Goal: Information Seeking & Learning: Learn about a topic

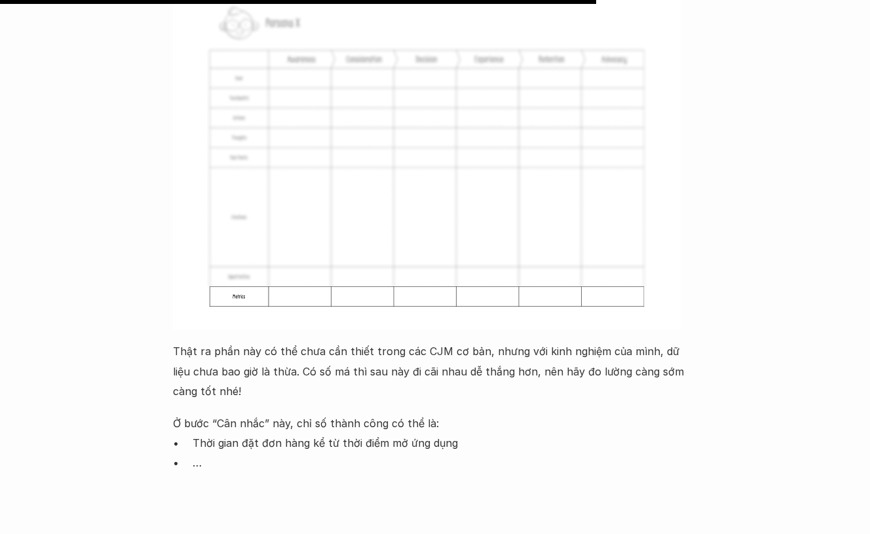
scroll to position [7090, 0]
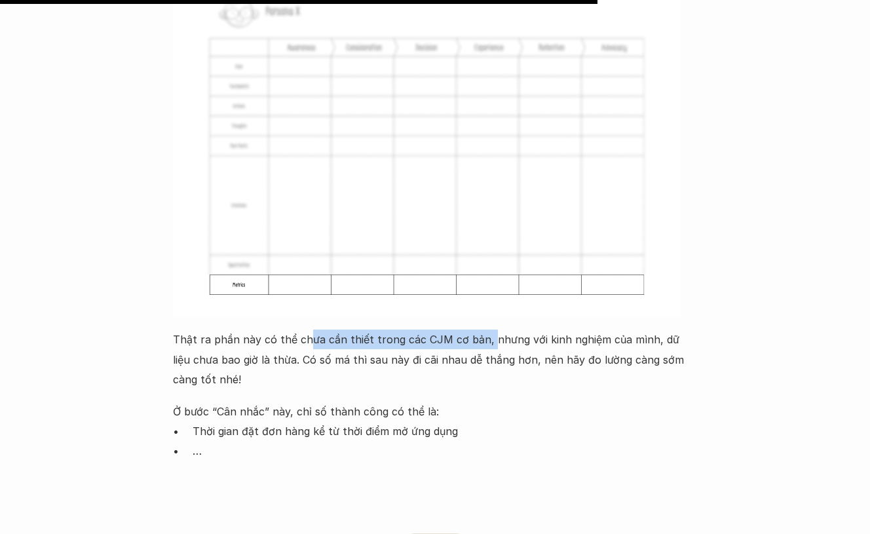
drag, startPoint x: 304, startPoint y: 226, endPoint x: 482, endPoint y: 225, distance: 178.2
click at [482, 330] on p "Thật ra phần này có thể chưa cần thiết trong các CJM cơ bản, nhưng với kinh ngh…" at bounding box center [435, 360] width 524 height 60
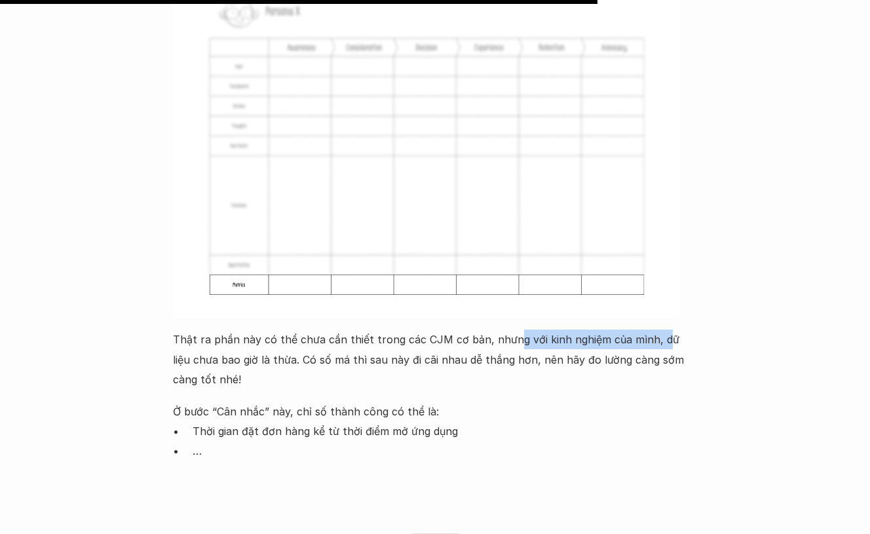
drag, startPoint x: 508, startPoint y: 227, endPoint x: 312, endPoint y: 241, distance: 196.4
click at [652, 330] on p "Thật ra phần này có thể chưa cần thiết trong các CJM cơ bản, nhưng với kinh ngh…" at bounding box center [435, 360] width 524 height 60
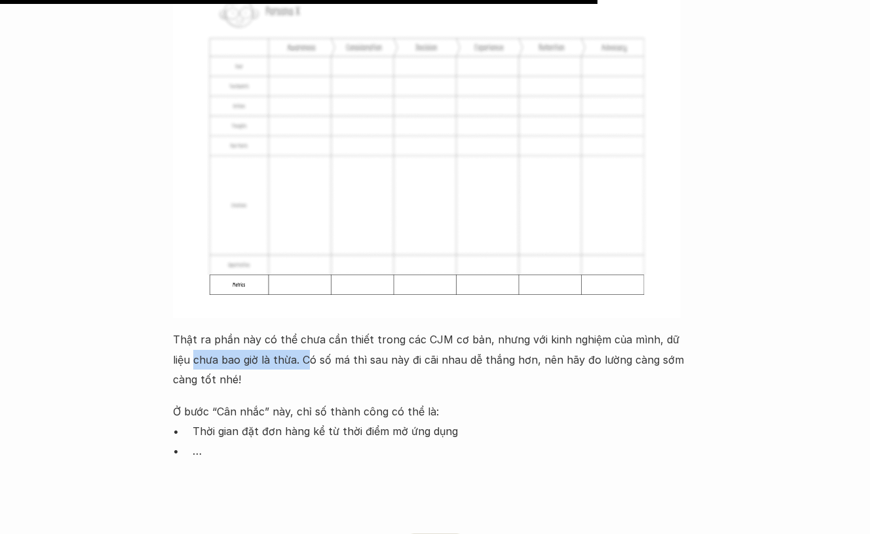
drag, startPoint x: 169, startPoint y: 244, endPoint x: 284, endPoint y: 247, distance: 114.7
click at [287, 330] on p "Thật ra phần này có thể chưa cần thiết trong các CJM cơ bản, nhưng với kinh ngh…" at bounding box center [435, 360] width 524 height 60
drag, startPoint x: 279, startPoint y: 246, endPoint x: 317, endPoint y: 246, distance: 38.0
click at [317, 330] on p "Thật ra phần này có thể chưa cần thiết trong các CJM cơ bản, nhưng với kinh ngh…" at bounding box center [435, 360] width 524 height 60
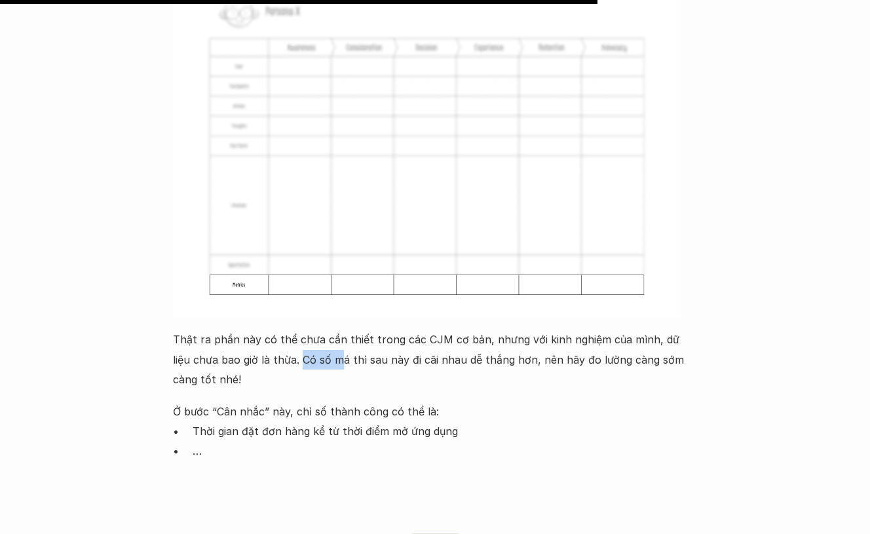
click at [295, 330] on p "Thật ra phần này có thể chưa cần thiết trong các CJM cơ bản, nhưng với kinh ngh…" at bounding box center [435, 360] width 524 height 60
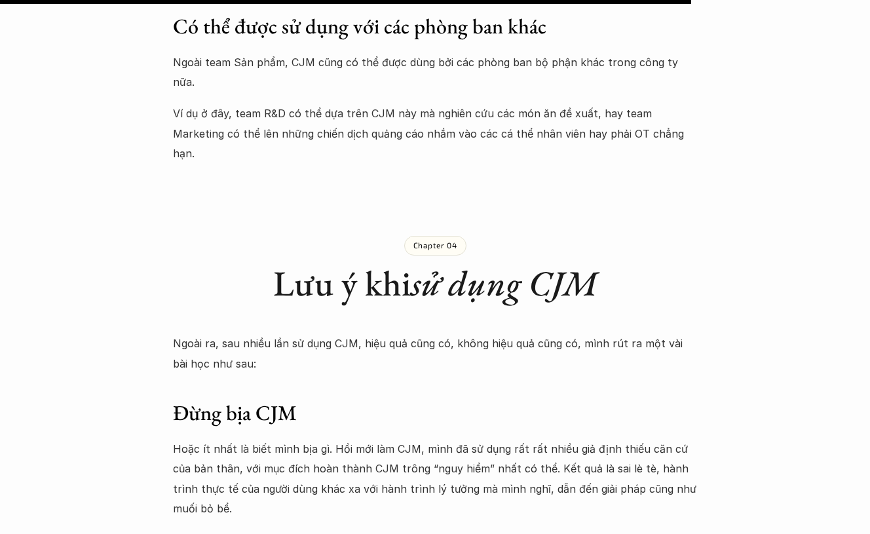
scroll to position [8201, 0]
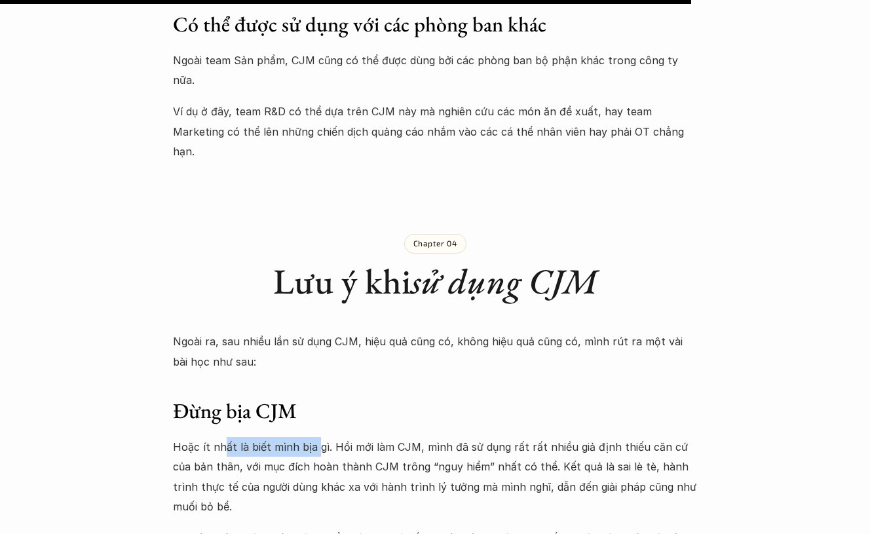
drag, startPoint x: 221, startPoint y: 264, endPoint x: 313, endPoint y: 268, distance: 91.2
click at [313, 437] on p "Hoặc ít nhất là biết mình bịa gì. Hồi mới làm CJM, mình đã sử dụng rất rất nhiề…" at bounding box center [435, 477] width 524 height 80
click at [326, 437] on p "Hoặc ít nhất là biết mình bịa gì. Hồi mới làm CJM, mình đã sử dụng rất rất nhiề…" at bounding box center [435, 477] width 524 height 80
drag, startPoint x: 325, startPoint y: 264, endPoint x: 387, endPoint y: 263, distance: 61.6
click at [387, 437] on p "Hoặc ít nhất là biết mình bịa gì. Hồi mới làm CJM, mình đã sử dụng rất rất nhiề…" at bounding box center [435, 477] width 524 height 80
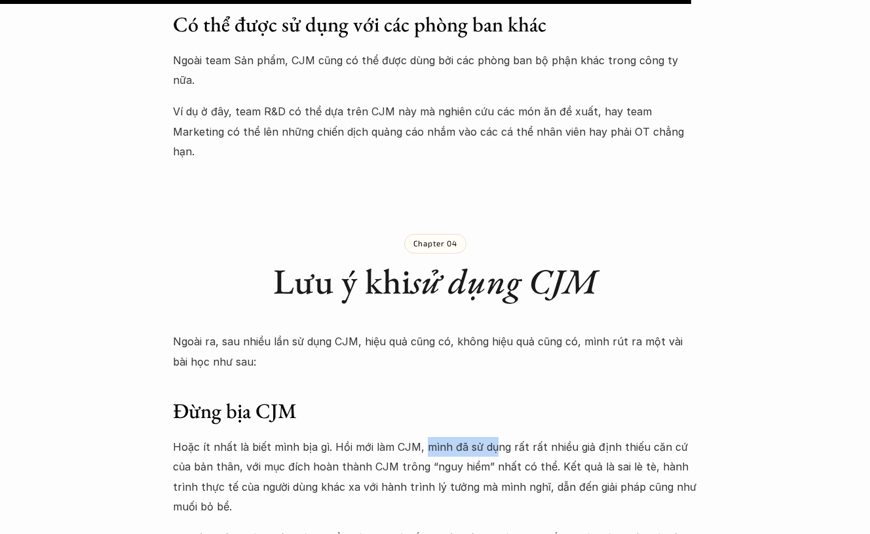
drag, startPoint x: 419, startPoint y: 266, endPoint x: 487, endPoint y: 268, distance: 68.2
click at [487, 437] on p "Hoặc ít nhất là biết mình bịa gì. Hồi mới làm CJM, mình đã sử dụng rất rất nhiề…" at bounding box center [435, 477] width 524 height 80
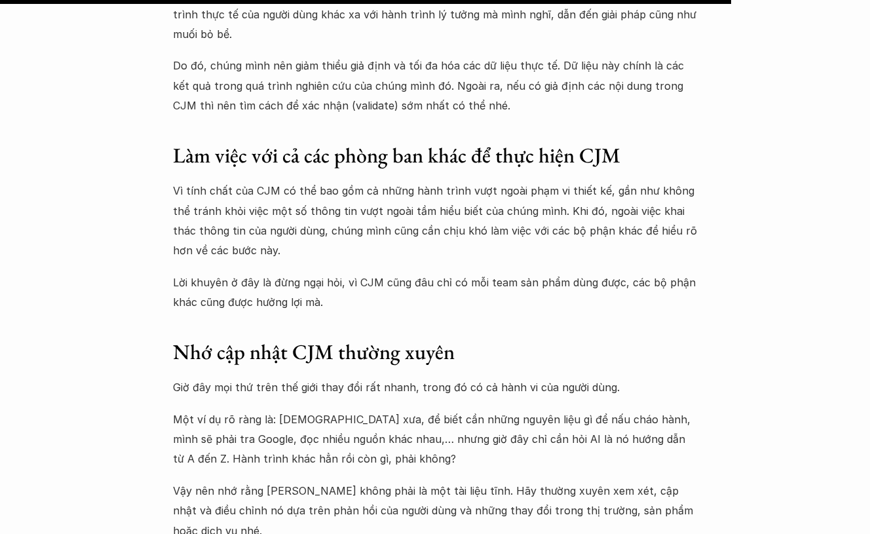
scroll to position [8676, 0]
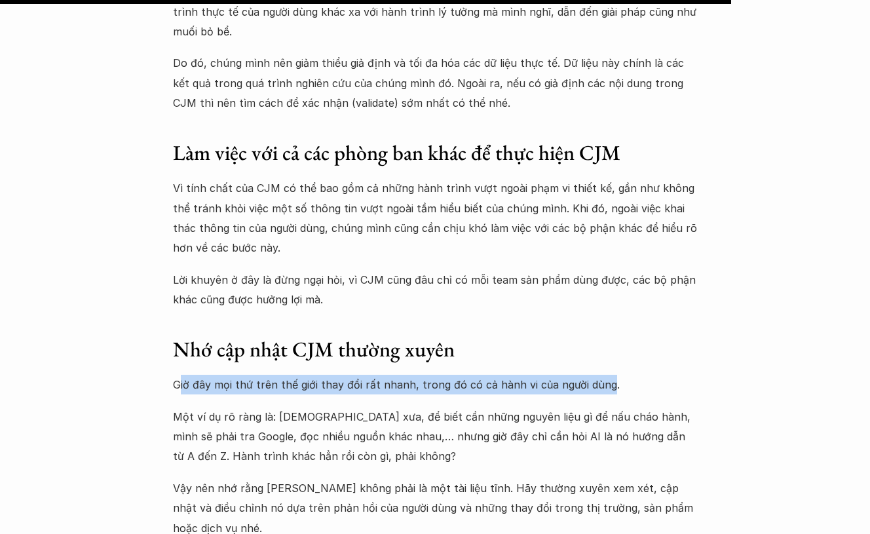
drag, startPoint x: 186, startPoint y: 195, endPoint x: 600, endPoint y: 202, distance: 413.5
click at [600, 375] on p "Giờ đây mọi thứ trên thế giới thay đổi rất nhanh, trong đó có cả hành vi của ng…" at bounding box center [435, 385] width 524 height 20
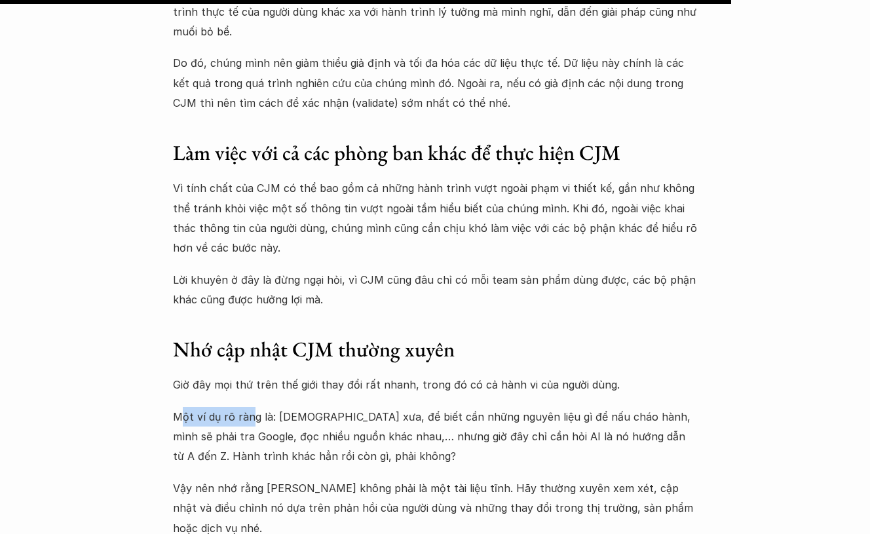
drag, startPoint x: 183, startPoint y: 232, endPoint x: 263, endPoint y: 232, distance: 80.6
click at [250, 407] on p "Một ví dụ rõ ràng là: [DEMOGRAPHIC_DATA] xưa, để biết cần những nguyên liệu gì …" at bounding box center [435, 437] width 524 height 60
drag, startPoint x: 307, startPoint y: 231, endPoint x: 533, endPoint y: 221, distance: 225.6
click at [575, 218] on div "Ngoài ra, sau nhiều lần sử dụng CJM, hiệu quả cũng có, không hiệu quả cũng có, …" at bounding box center [435, 197] width 524 height 681
drag, startPoint x: 231, startPoint y: 246, endPoint x: 314, endPoint y: 251, distance: 83.3
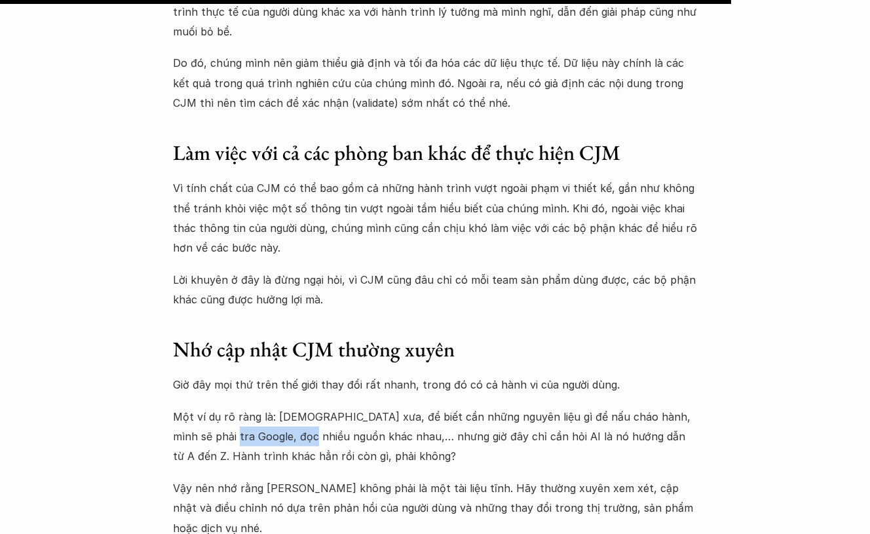
click at [314, 407] on p "Một ví dụ rõ ràng là: [DEMOGRAPHIC_DATA] xưa, để biết cần những nguyên liệu gì …" at bounding box center [435, 437] width 524 height 60
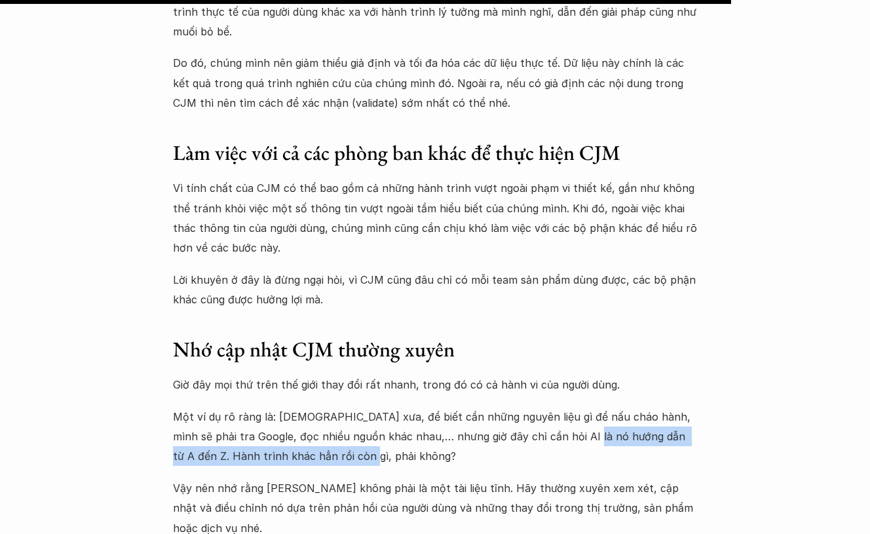
drag, startPoint x: 442, startPoint y: 254, endPoint x: 588, endPoint y: 244, distance: 147.1
click at [588, 407] on p "Một ví dụ rõ ràng là: [DEMOGRAPHIC_DATA] xưa, để biết cần những nguyên liệu gì …" at bounding box center [435, 437] width 524 height 60
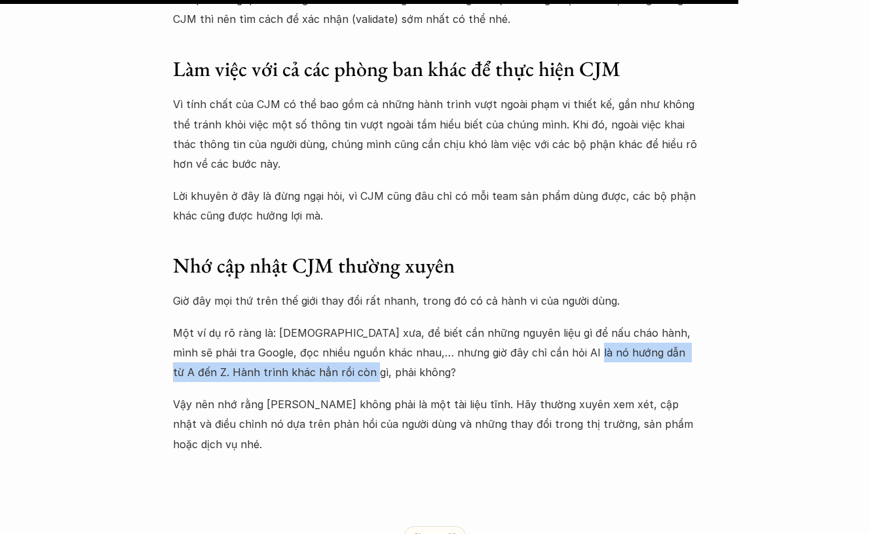
scroll to position [8767, 0]
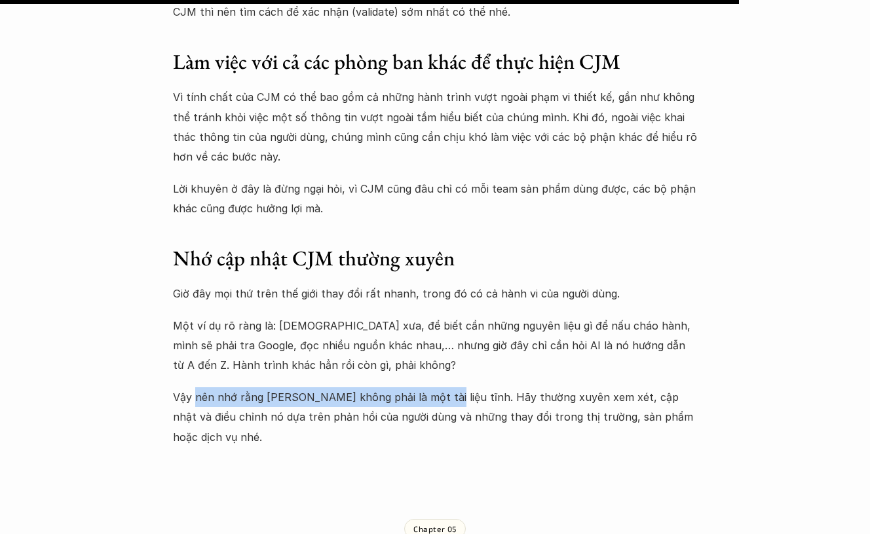
drag, startPoint x: 197, startPoint y: 214, endPoint x: 431, endPoint y: 210, distance: 234.6
click at [431, 387] on p "Vậy nên nhớ rằng [PERSON_NAME] không phải là một tài liệu tĩnh. Hãy thường xuyê…" at bounding box center [435, 417] width 524 height 60
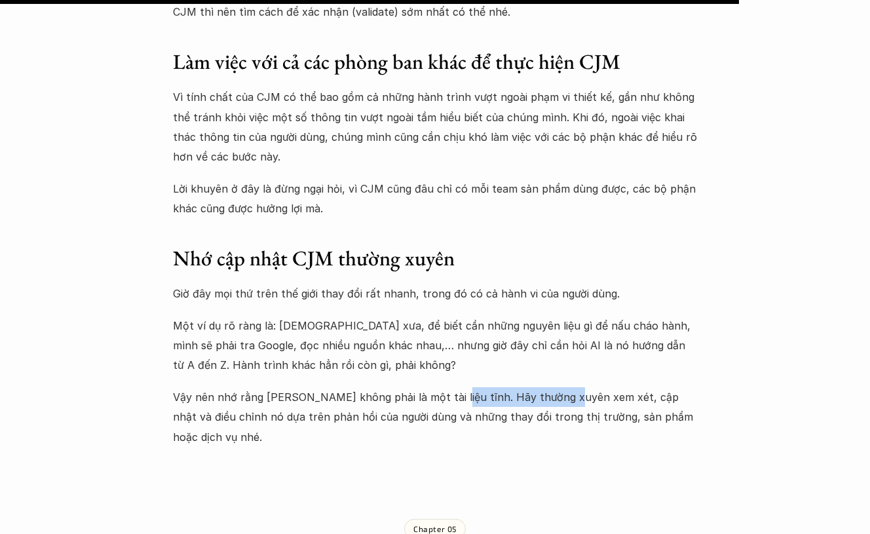
drag, startPoint x: 441, startPoint y: 210, endPoint x: 564, endPoint y: 212, distance: 122.6
click at [564, 387] on p "Vậy nên nhớ rằng [PERSON_NAME] không phải là một tài liệu tĩnh. Hãy thường xuyê…" at bounding box center [435, 417] width 524 height 60
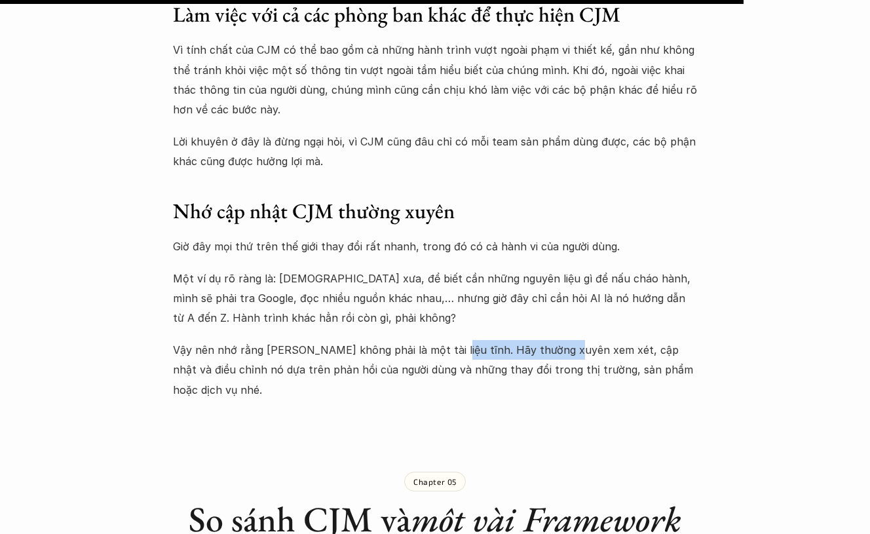
scroll to position [8818, 0]
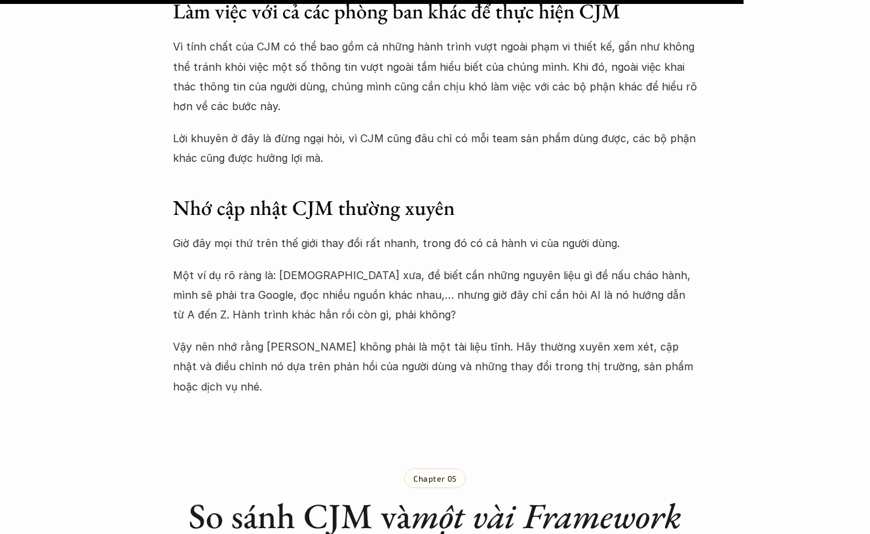
click at [214, 337] on p "Vậy nên nhớ rằng [PERSON_NAME] không phải là một tài liệu tĩnh. Hãy thường xuyê…" at bounding box center [435, 367] width 524 height 60
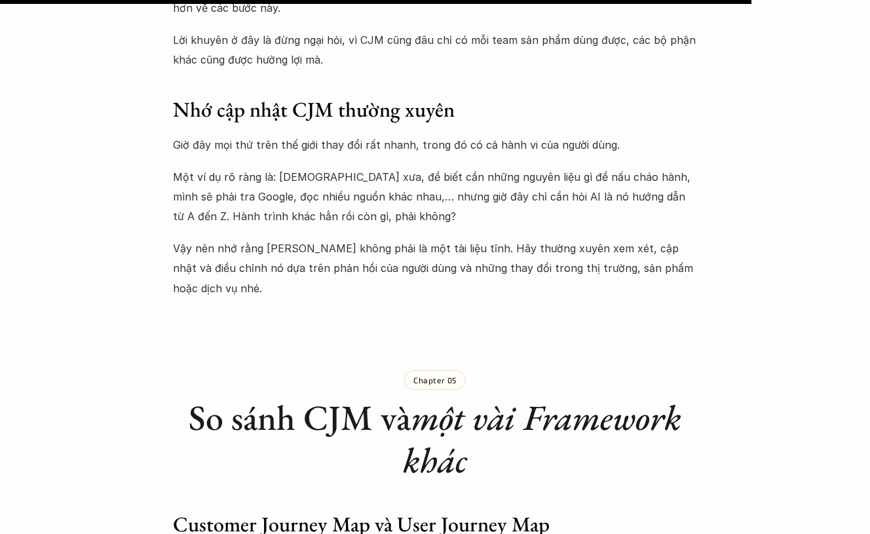
scroll to position [8920, 0]
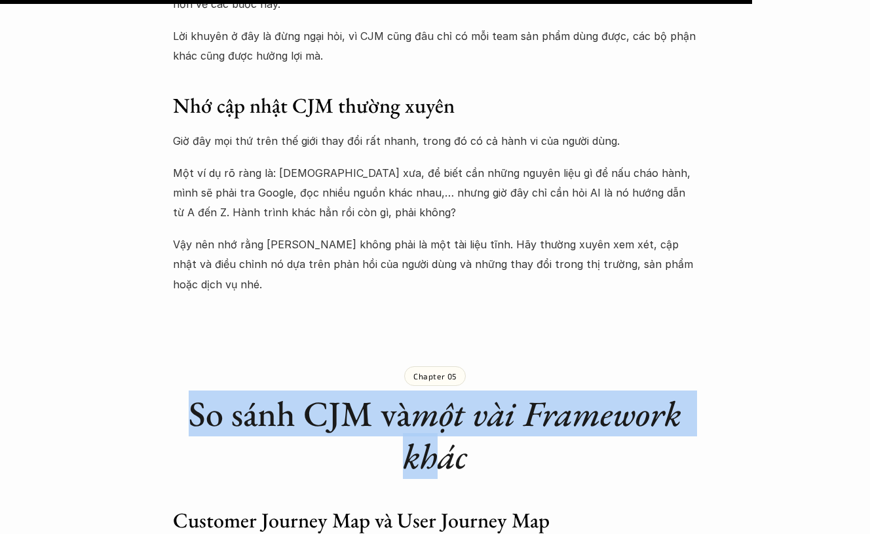
drag, startPoint x: 188, startPoint y: 208, endPoint x: 441, endPoint y: 250, distance: 256.5
click at [441, 392] on h1 "So sánh CJM và một vài Framework khác" at bounding box center [435, 434] width 524 height 85
click at [346, 392] on h1 "So sánh CJM và một vài Framework khác" at bounding box center [435, 434] width 524 height 85
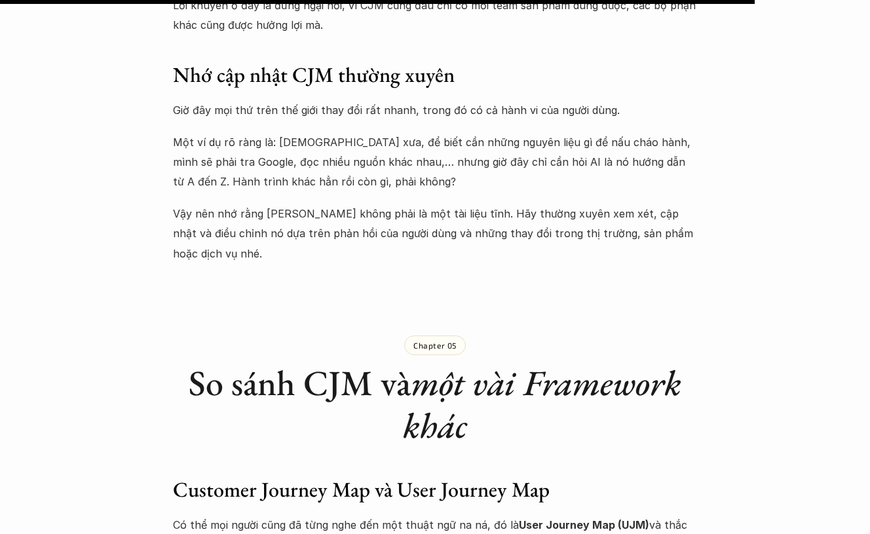
scroll to position [8951, 0]
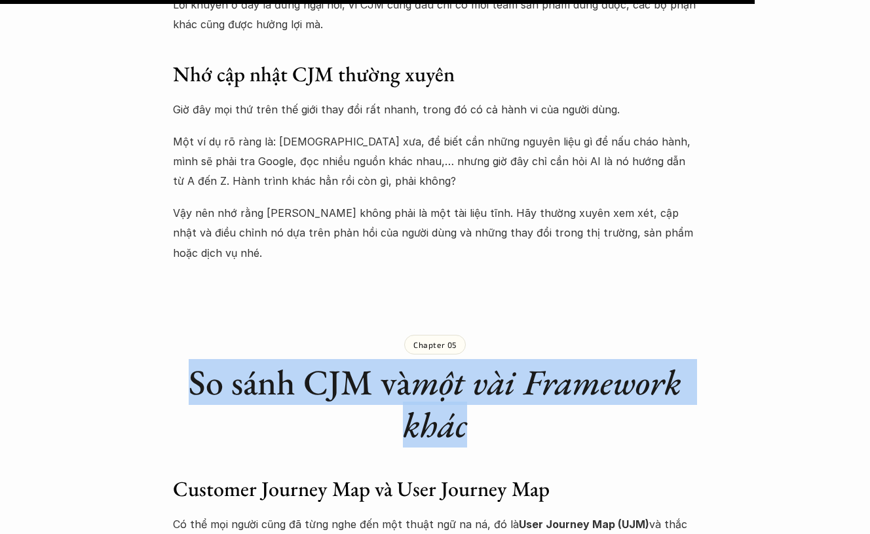
drag, startPoint x: 186, startPoint y: 175, endPoint x: 501, endPoint y: 227, distance: 318.9
click at [501, 361] on h1 "So sánh CJM và một vài Framework khác" at bounding box center [435, 403] width 524 height 85
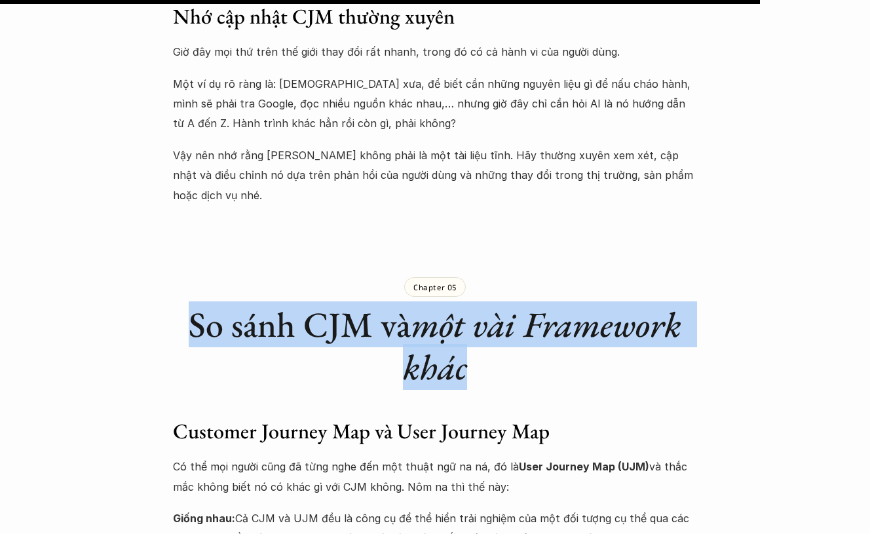
scroll to position [9016, 0]
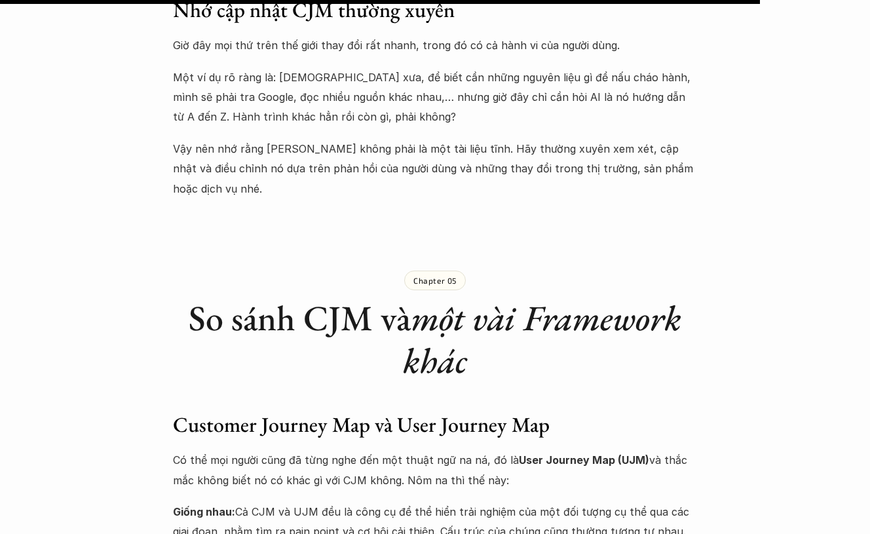
click at [198, 411] on h3 "Customer Journey Map và User Journey Map" at bounding box center [435, 425] width 524 height 28
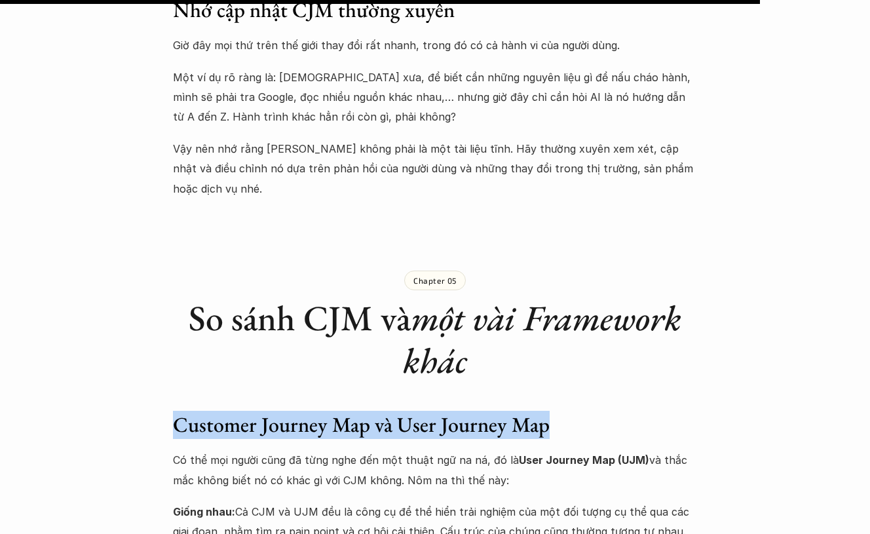
drag, startPoint x: 171, startPoint y: 215, endPoint x: 567, endPoint y: 221, distance: 395.8
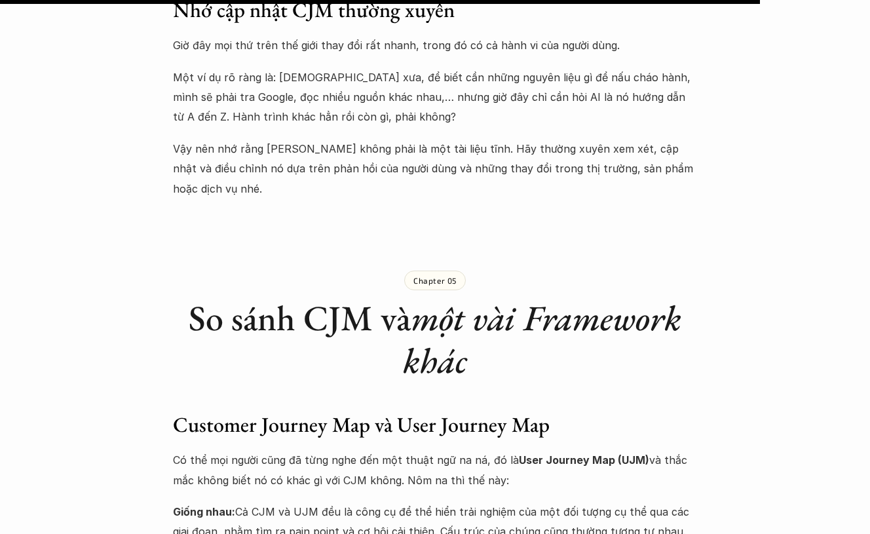
click at [174, 450] on p "Có thể mọi người cũng đã từng nghe đến một thuật ngữ na ná, đó là User Journey …" at bounding box center [435, 470] width 524 height 40
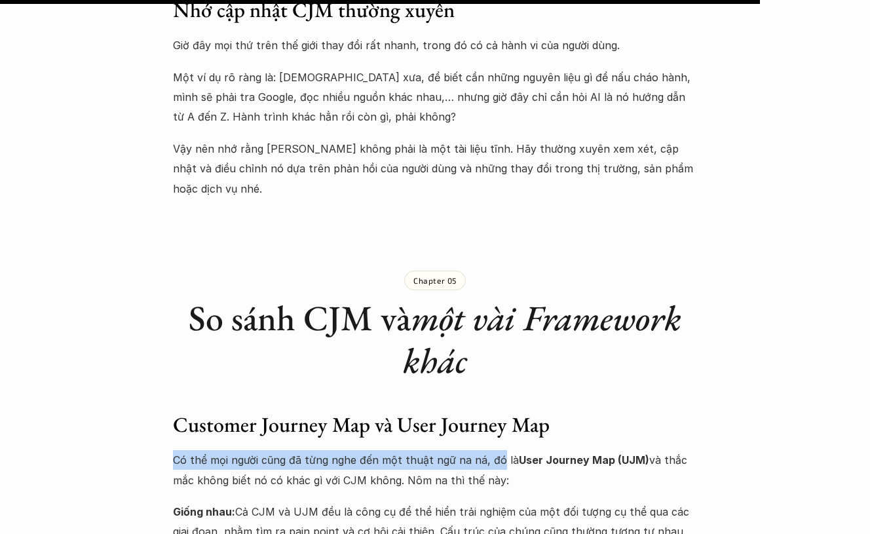
drag, startPoint x: 180, startPoint y: 250, endPoint x: 495, endPoint y: 249, distance: 315.8
click at [495, 450] on p "Có thể mọi người cũng đã từng nghe đến một thuật ngữ na ná, đó là User Journey …" at bounding box center [435, 470] width 524 height 40
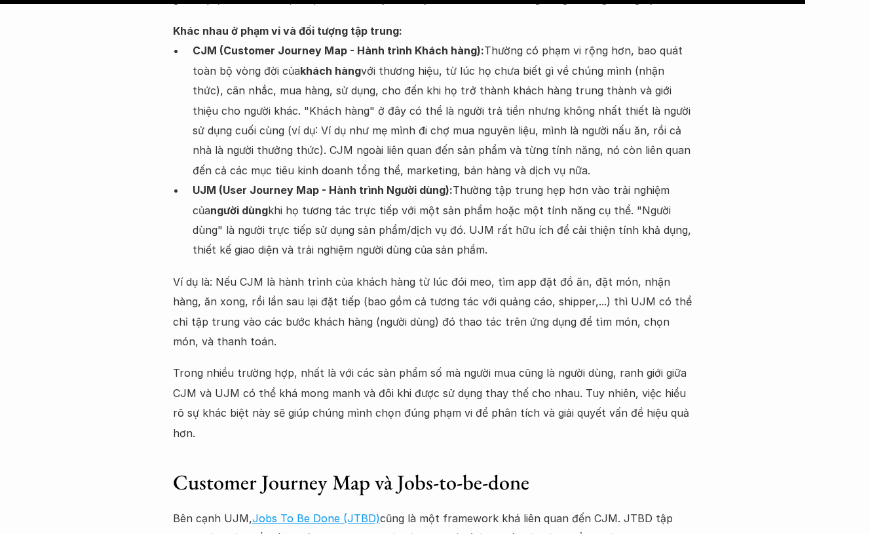
scroll to position [9549, 0]
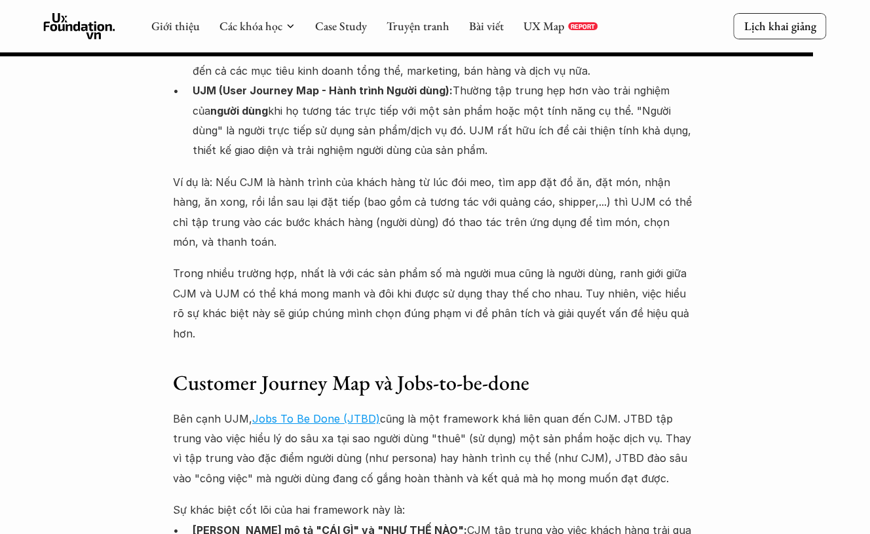
scroll to position [9659, 0]
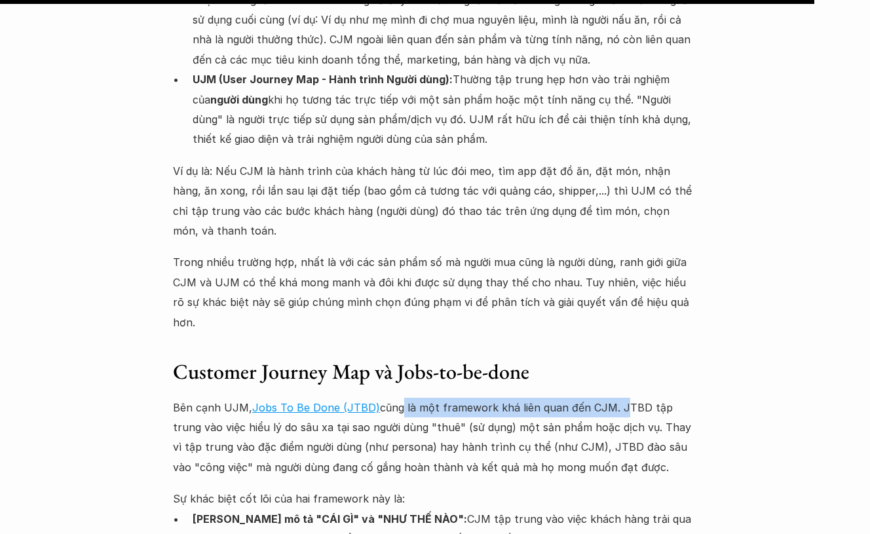
drag, startPoint x: 393, startPoint y: 148, endPoint x: 613, endPoint y: 157, distance: 220.3
click at [613, 398] on p "Bên cạnh UJM, Jobs To Be Done (JTBD) cũng là một framework khá liên quan đến CJ…" at bounding box center [435, 438] width 524 height 80
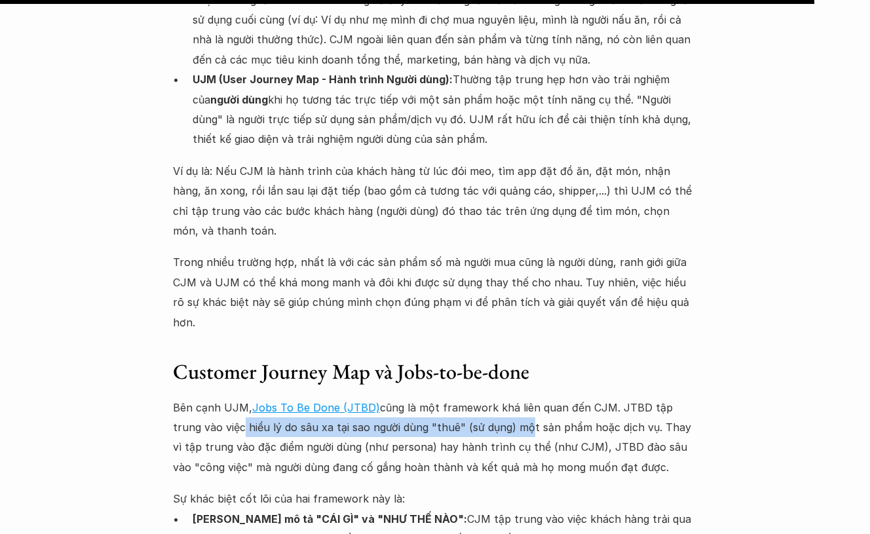
drag, startPoint x: 208, startPoint y: 172, endPoint x: 493, endPoint y: 176, distance: 285.7
click at [493, 398] on p "Bên cạnh UJM, Jobs To Be Done (JTBD) cũng là một framework khá liên quan đến CJ…" at bounding box center [435, 438] width 524 height 80
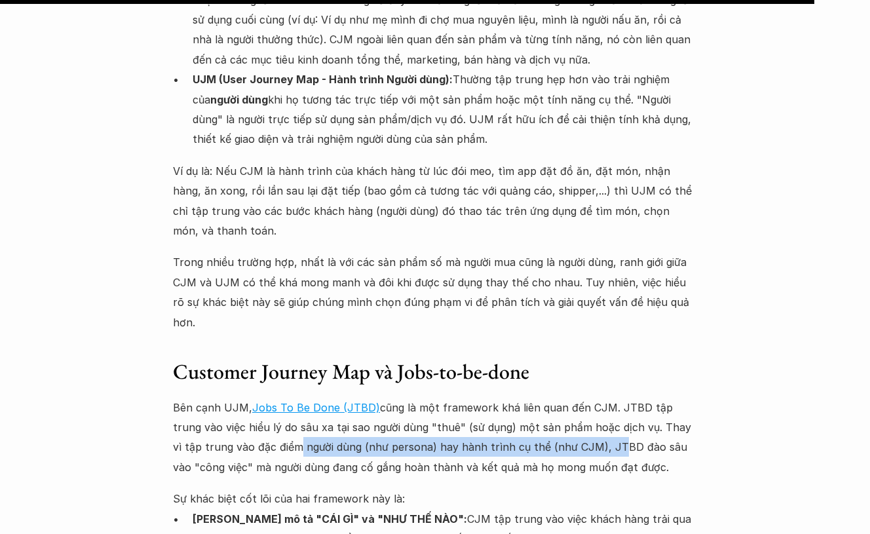
drag, startPoint x: 282, startPoint y: 193, endPoint x: 574, endPoint y: 193, distance: 292.2
click at [574, 398] on p "Bên cạnh UJM, Jobs To Be Done (JTBD) cũng là một framework khá liên quan đến CJ…" at bounding box center [435, 438] width 524 height 80
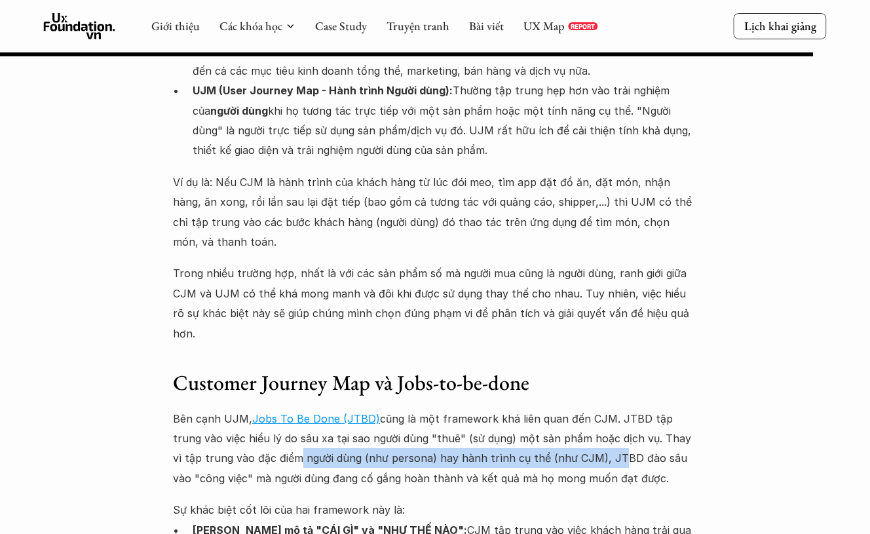
scroll to position [9648, 0]
drag, startPoint x: 231, startPoint y: 220, endPoint x: 581, endPoint y: 231, distance: 350.1
click at [581, 409] on p "Bên cạnh UJM, Jobs To Be Done (JTBD) cũng là một framework khá liên quan đến CJ…" at bounding box center [435, 449] width 524 height 80
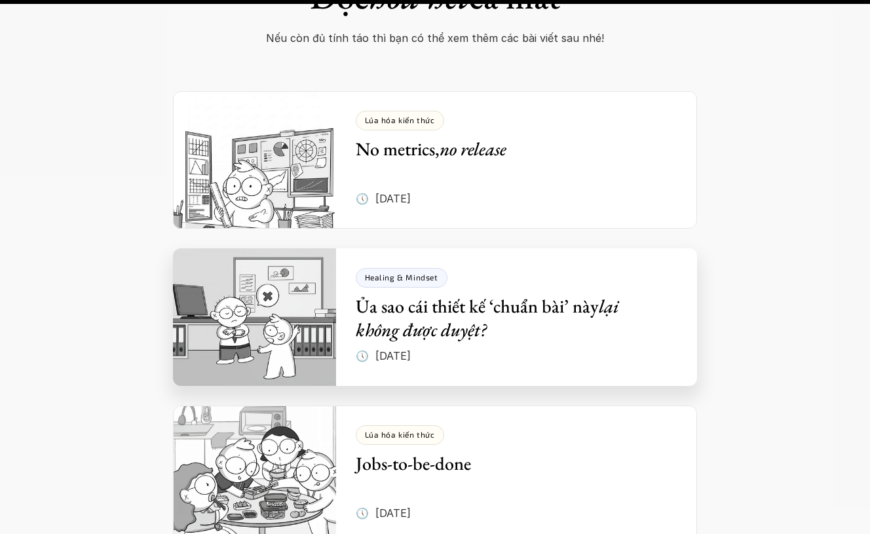
scroll to position [11315, 0]
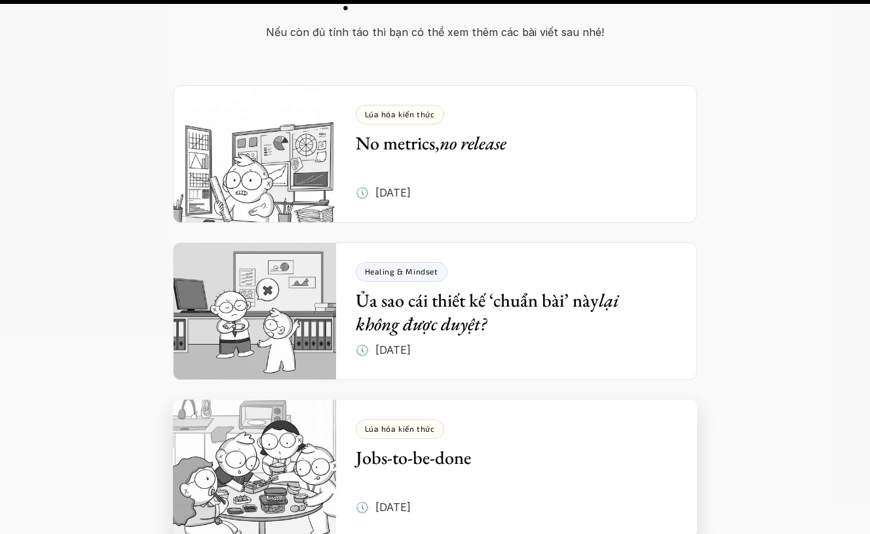
click at [362, 446] on h5 "Jobs-to-be-done" at bounding box center [507, 458] width 303 height 24
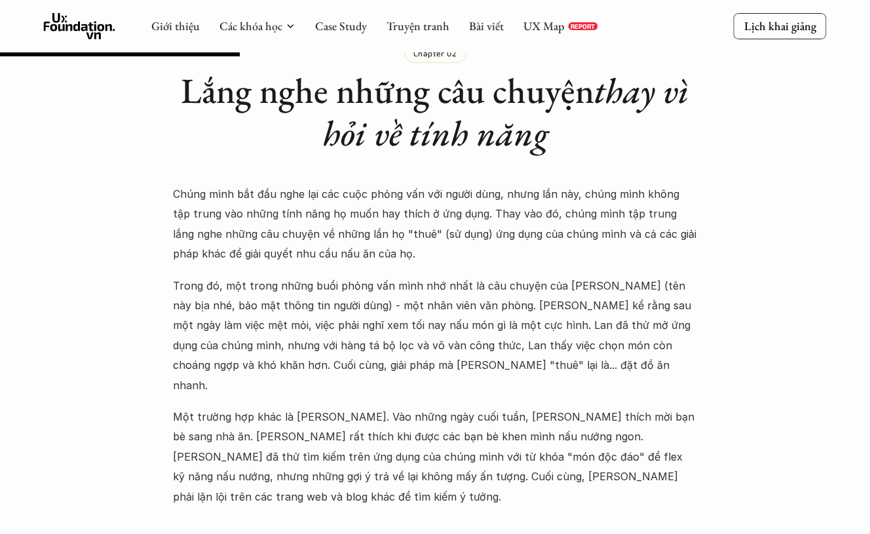
scroll to position [1201, 0]
